Goal: Find specific page/section: Find specific page/section

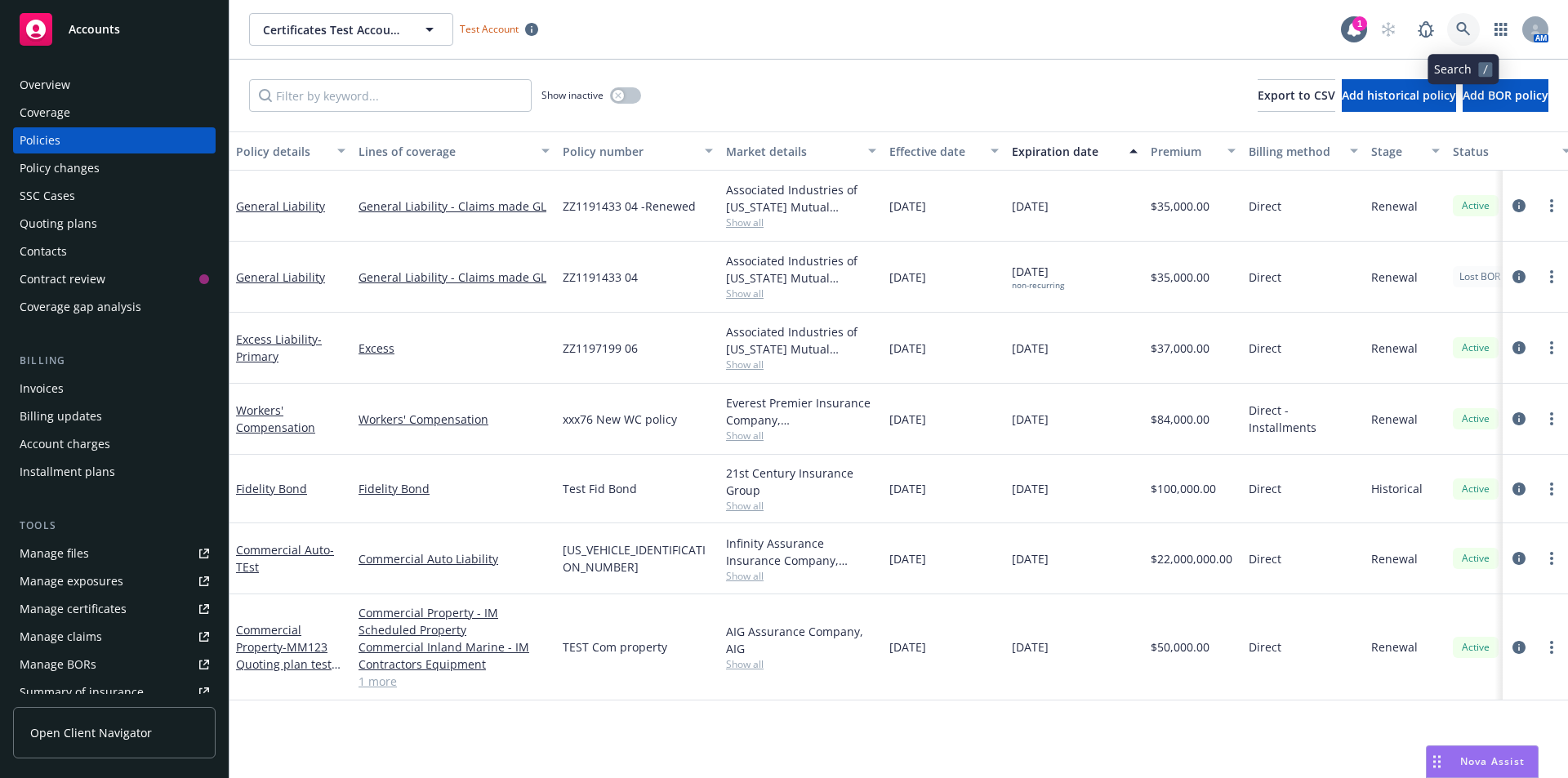
click at [1465, 21] on link at bounding box center [1463, 29] width 33 height 33
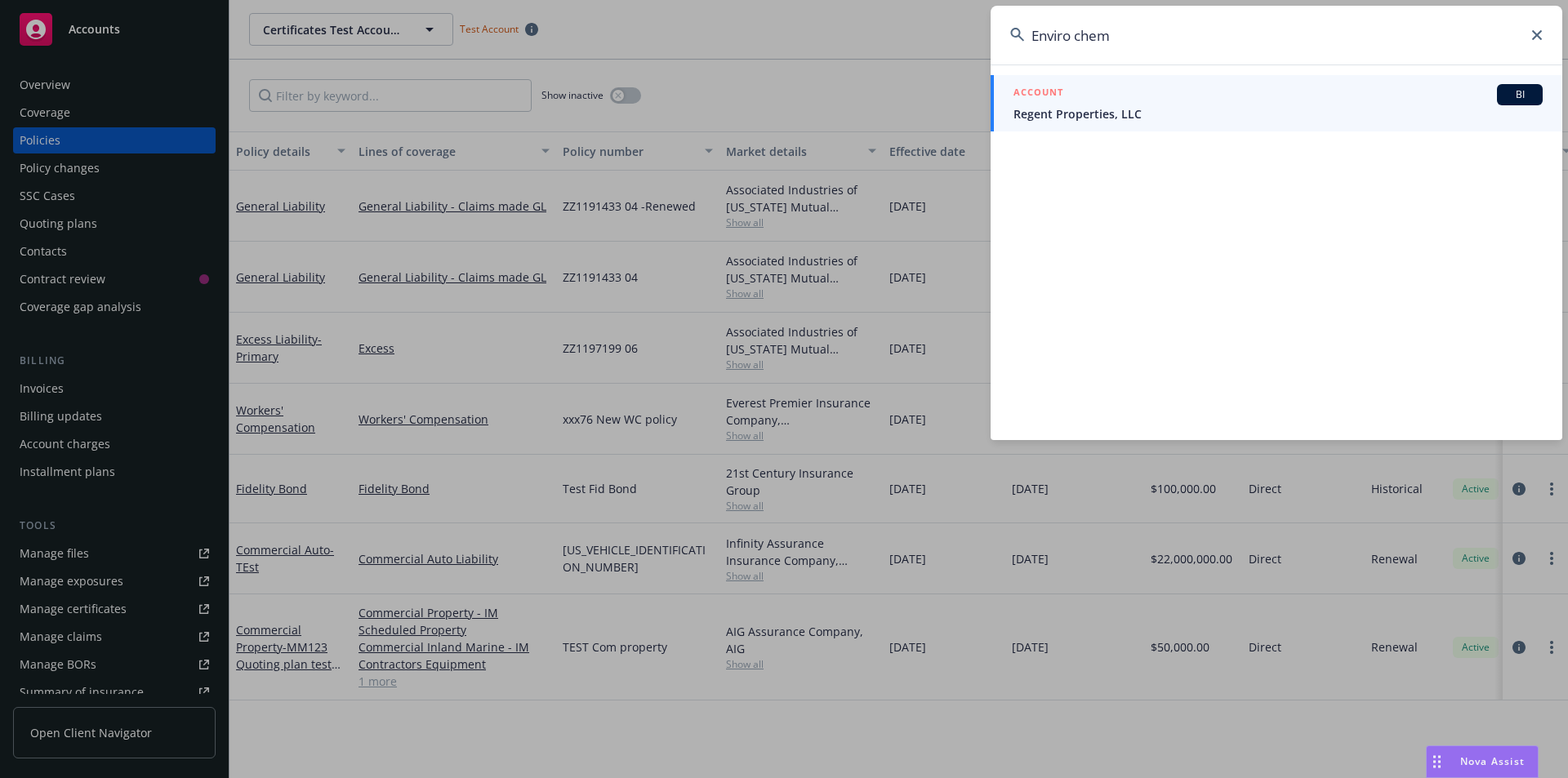
type input "Enviro chem"
click at [1270, 95] on div "ACCOUNT BI" at bounding box center [1278, 95] width 530 height 21
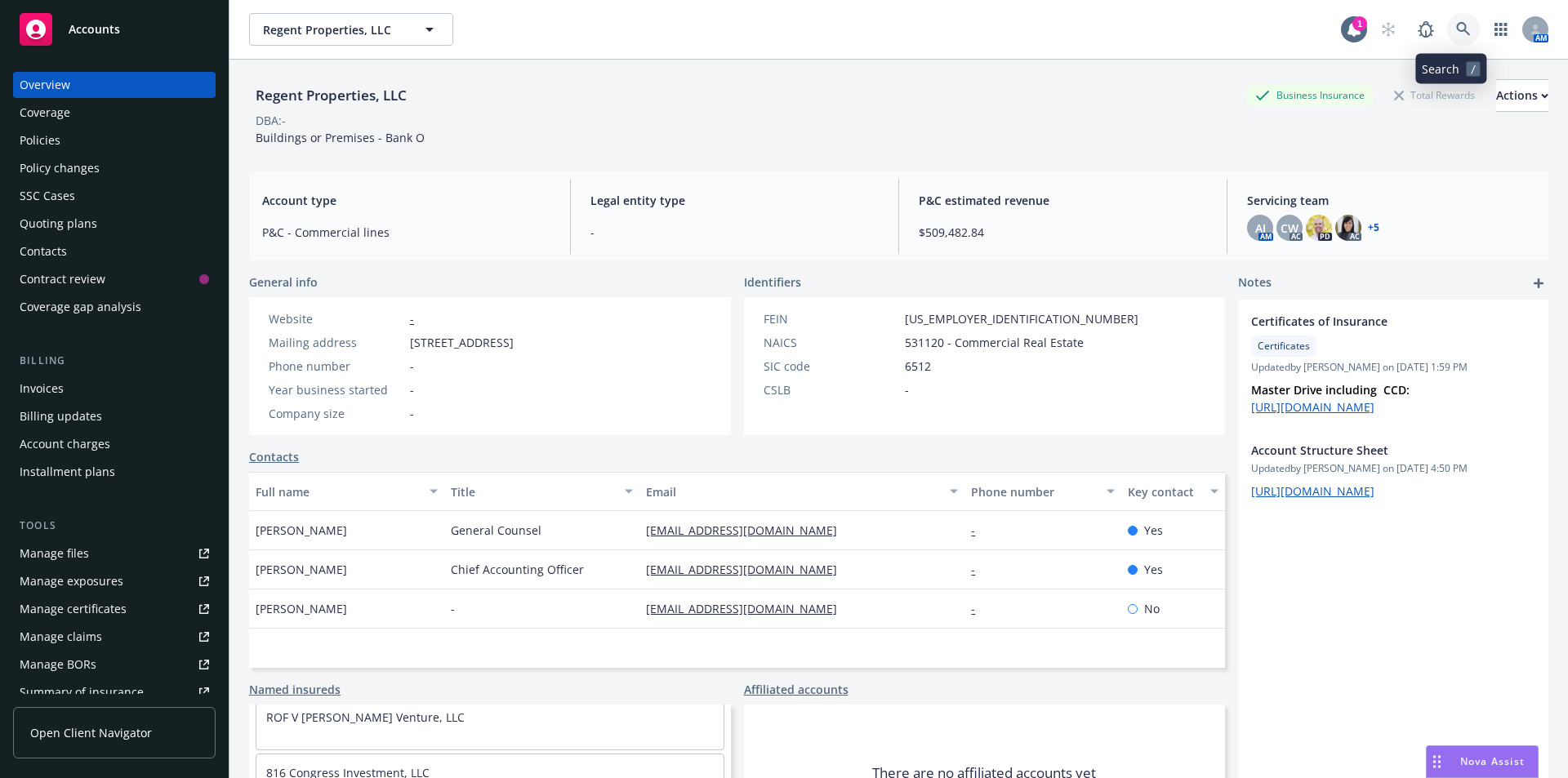
click at [1457, 32] on icon at bounding box center [1463, 28] width 14 height 14
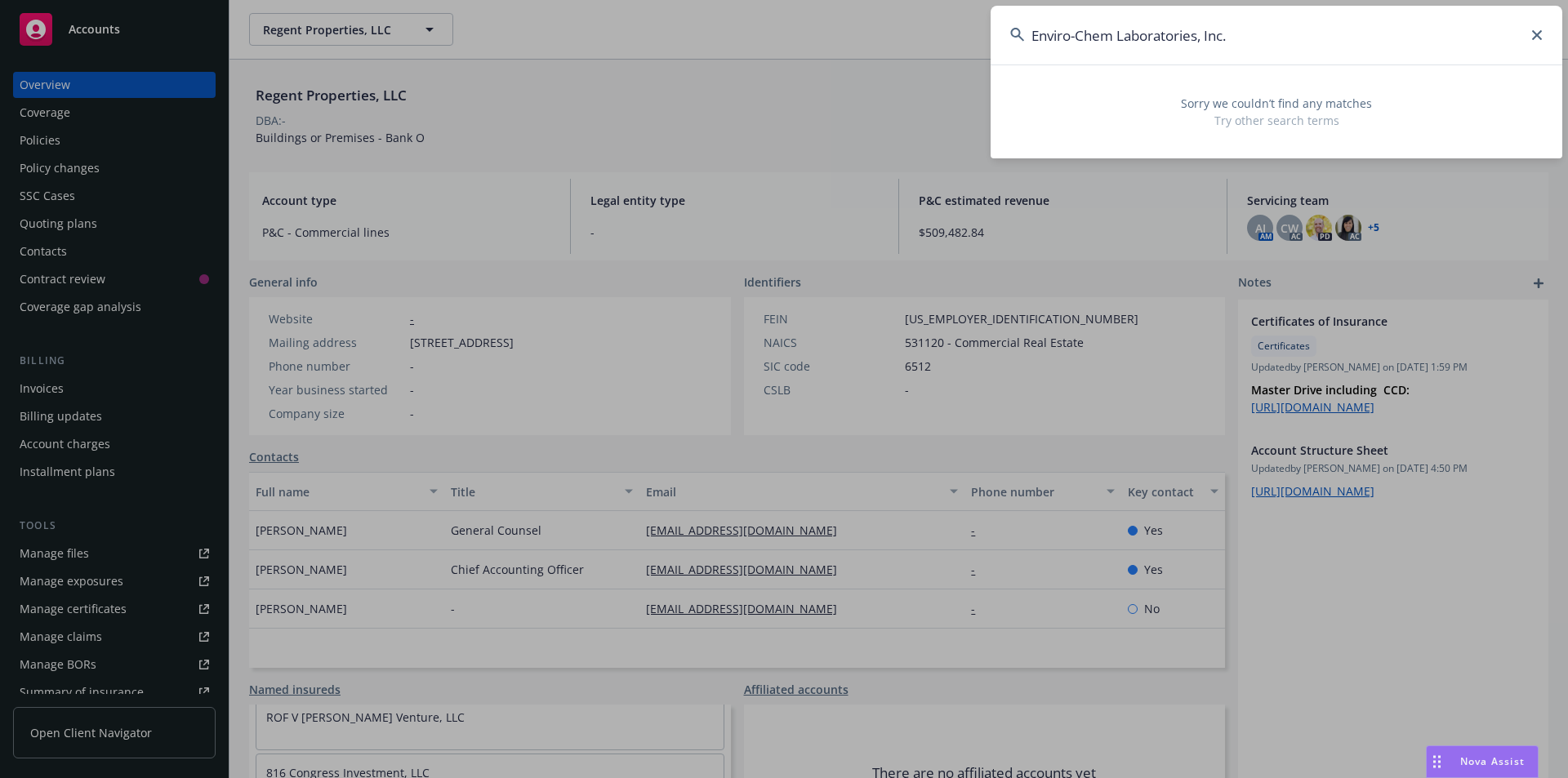
drag, startPoint x: 1120, startPoint y: 36, endPoint x: 1253, endPoint y: 26, distance: 133.4
click at [1253, 26] on input "Enviro-Chem Laboratories, Inc." at bounding box center [1276, 35] width 571 height 59
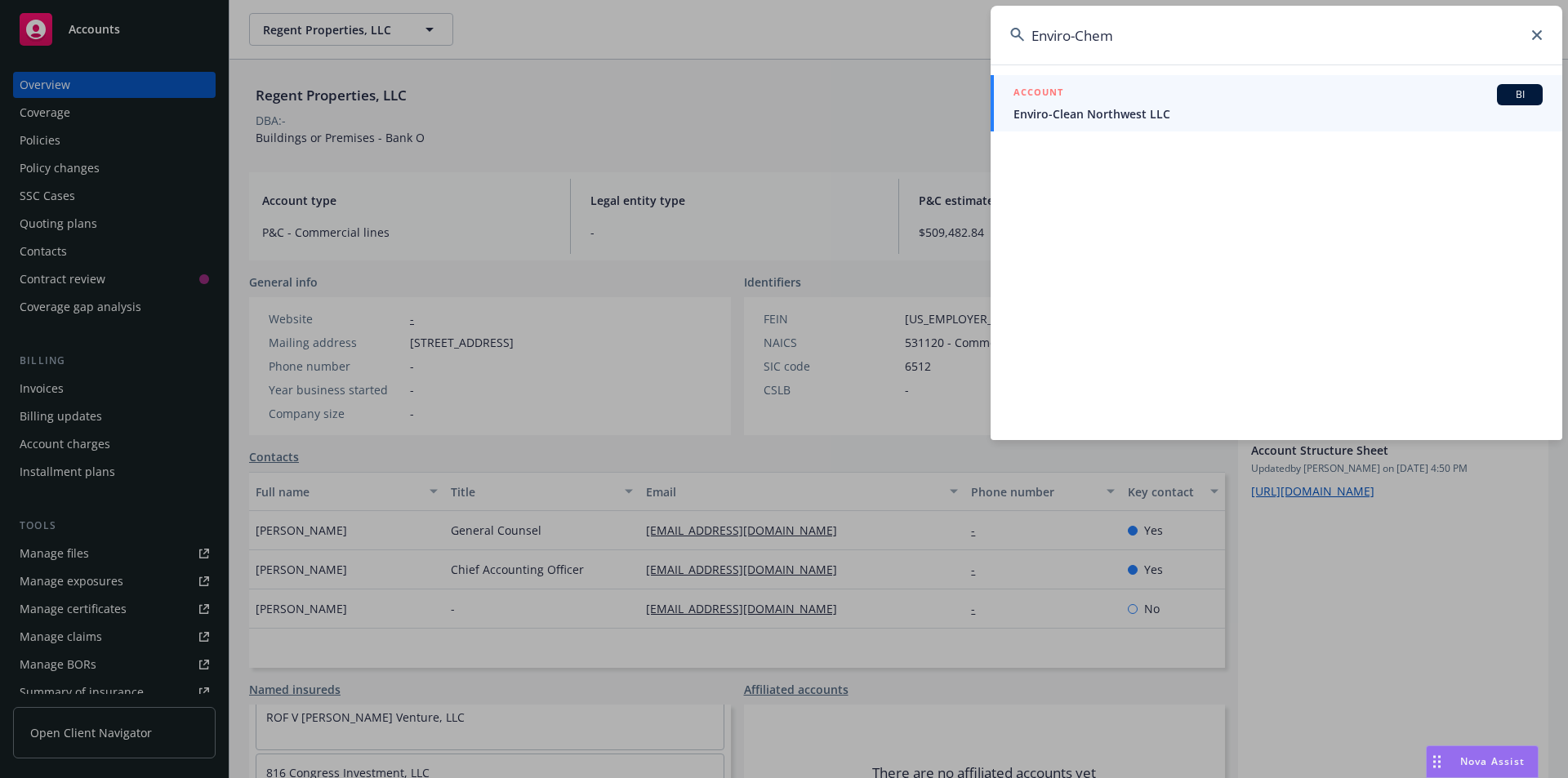
drag, startPoint x: 858, startPoint y: 50, endPoint x: 810, endPoint y: 27, distance: 53.2
click at [810, 27] on div "Enviro-Chem ACCOUNT BI Enviro-Clean Northwest LLC" at bounding box center [784, 389] width 1568 height 778
drag, startPoint x: 1131, startPoint y: 26, endPoint x: 915, endPoint y: 34, distance: 216.1
click at [915, 34] on div "Blue Lake ca ACCOUNT BI [US_STATE] Intergovernmental Risk Authority ACCOUNT BI …" at bounding box center [784, 389] width 1568 height 778
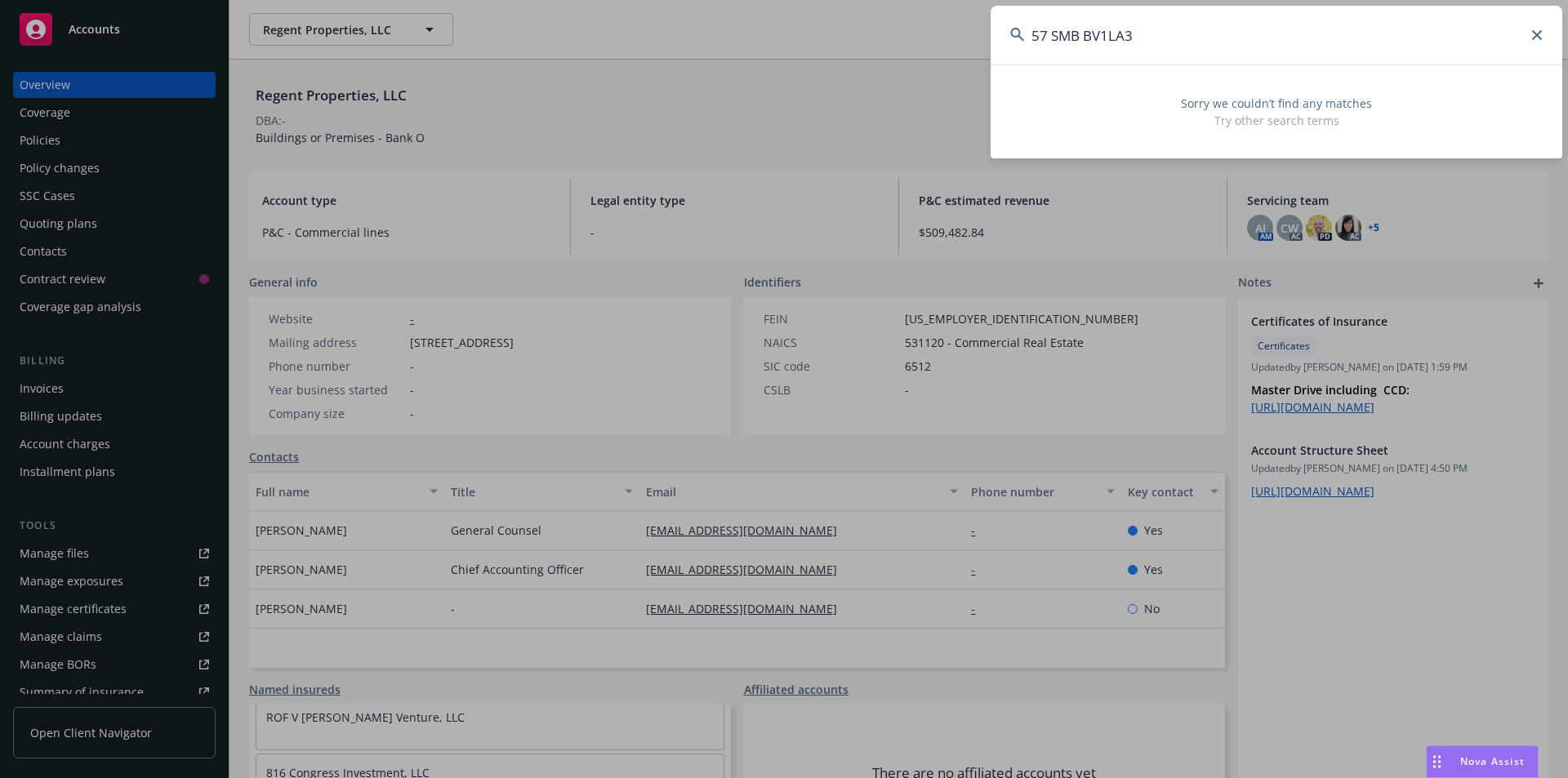
drag, startPoint x: 1192, startPoint y: 34, endPoint x: 984, endPoint y: 33, distance: 208.0
click at [984, 33] on div "57 SMB BV1LA3 Sorry we couldn’t find any matches Try other search terms" at bounding box center [784, 389] width 1568 height 778
click at [1047, 56] on input "57 SMB BV1LA3" at bounding box center [1276, 35] width 571 height 59
click at [1079, 36] on input "57SMB BV1LA3" at bounding box center [1276, 35] width 571 height 59
drag, startPoint x: 1079, startPoint y: 36, endPoint x: 1030, endPoint y: 45, distance: 49.8
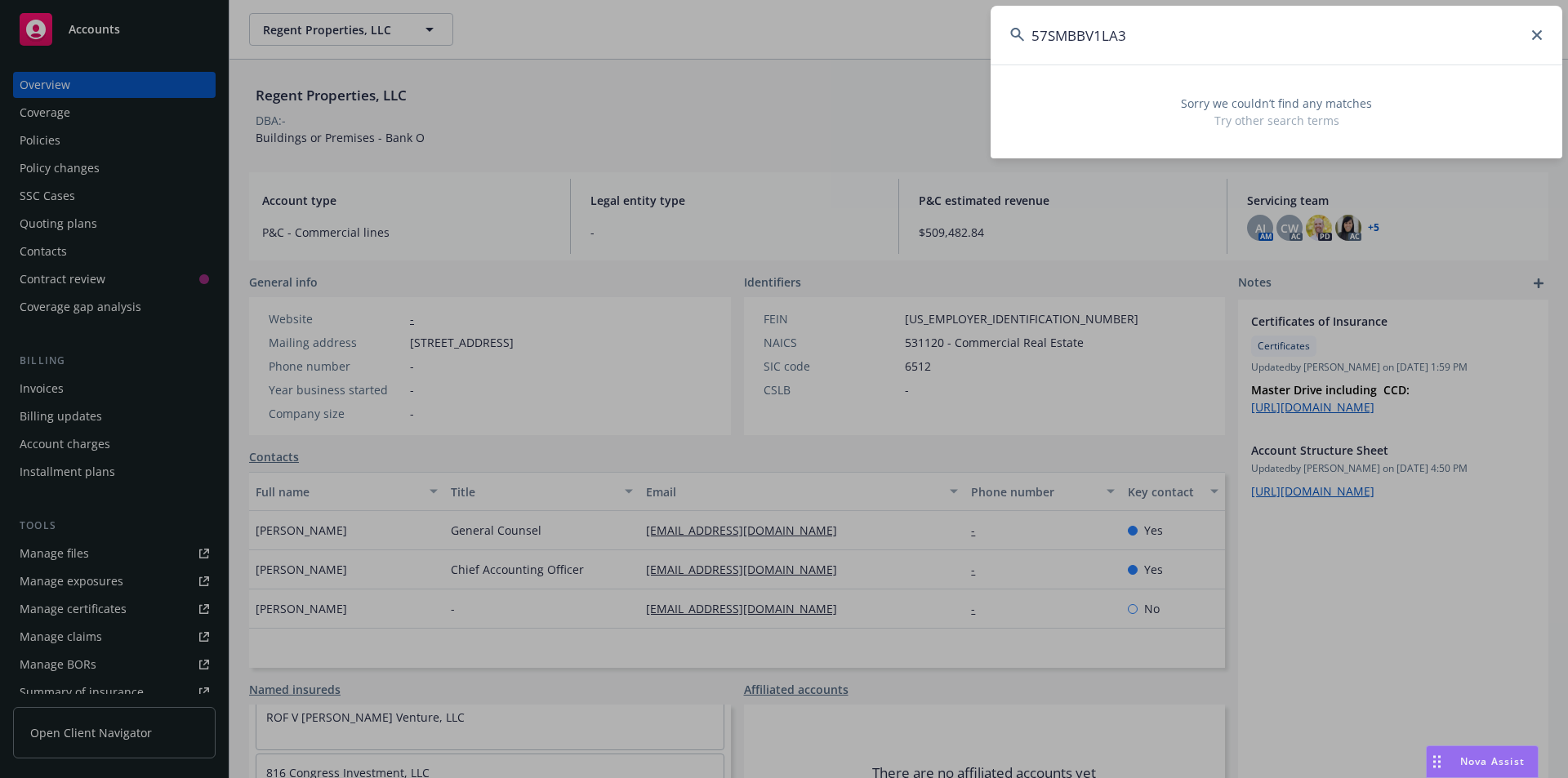
click at [1030, 45] on input "57SMBBV1LA3" at bounding box center [1276, 35] width 571 height 59
type input "BV1LA3"
click at [1035, 44] on input "BV1LA3" at bounding box center [1276, 35] width 571 height 59
